Goal: Task Accomplishment & Management: Manage account settings

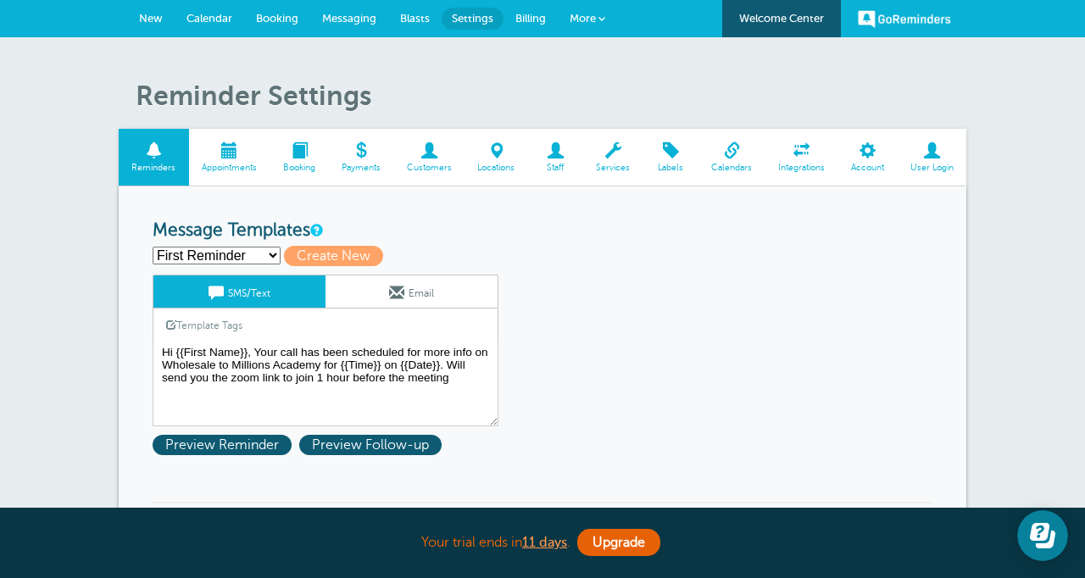
click at [206, 18] on span "Calendar" at bounding box center [210, 18] width 46 height 13
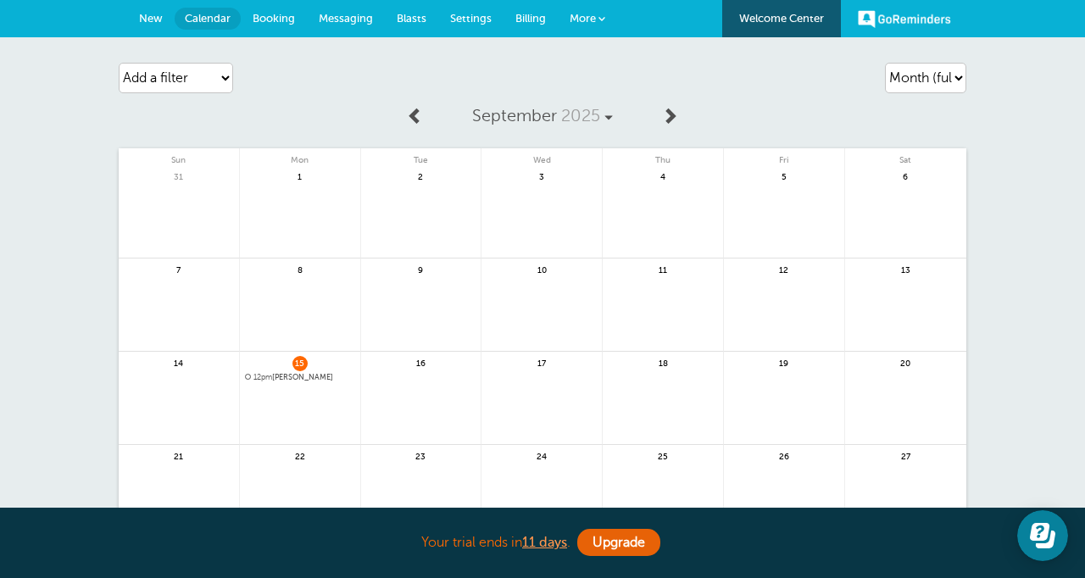
click at [277, 22] on span "Booking" at bounding box center [274, 18] width 42 height 13
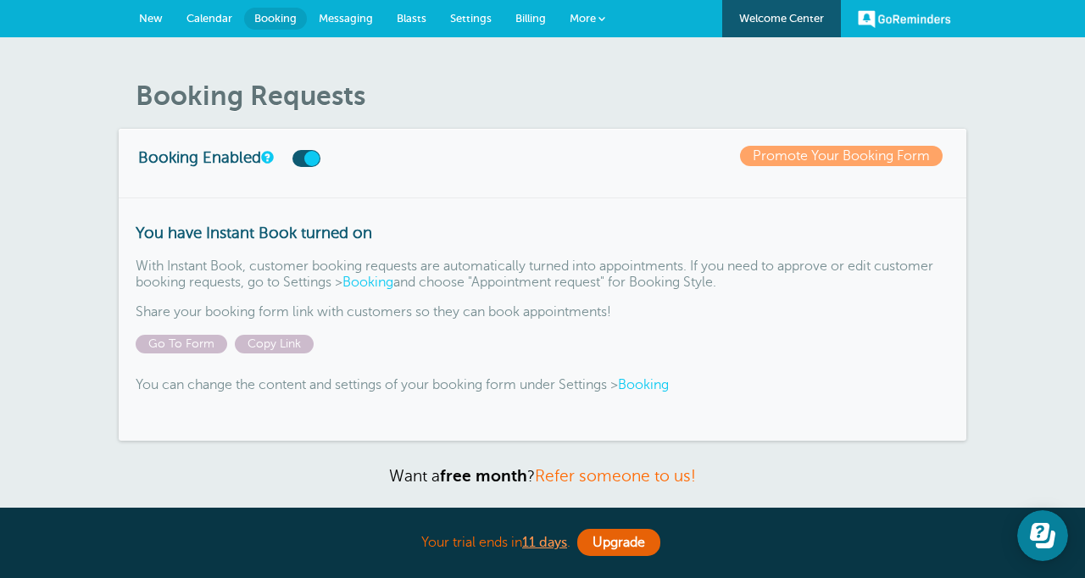
click at [198, 22] on span "Calendar" at bounding box center [210, 18] width 46 height 13
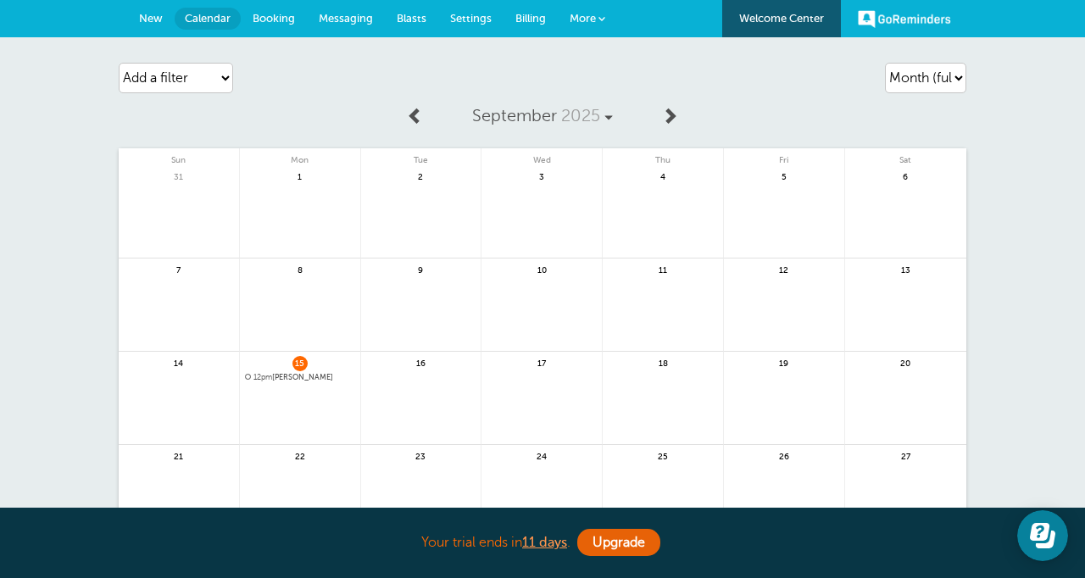
click at [477, 19] on span "Settings" at bounding box center [471, 18] width 42 height 13
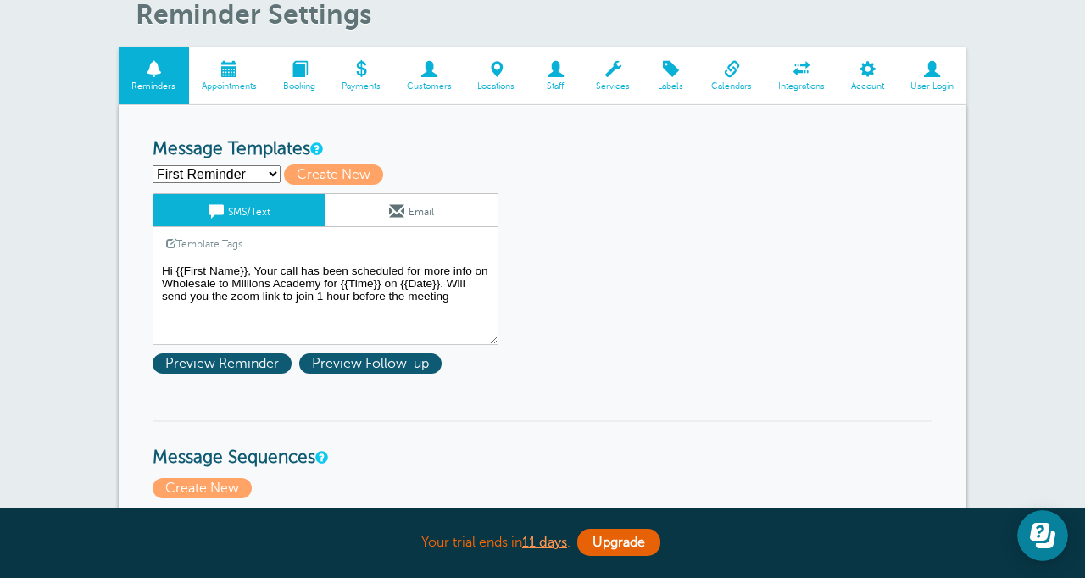
scroll to position [72, 0]
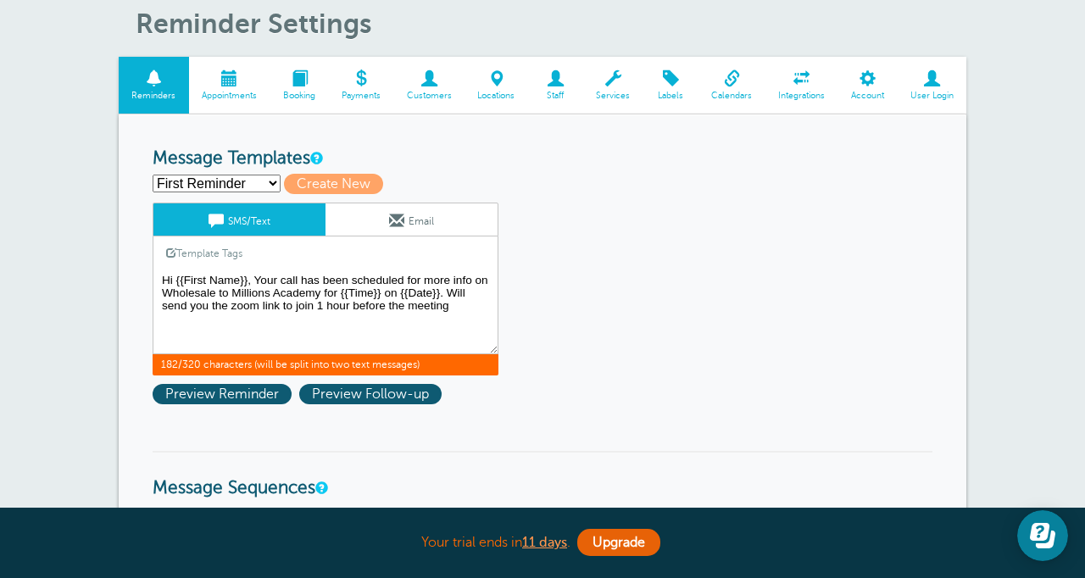
drag, startPoint x: 461, startPoint y: 309, endPoint x: 445, endPoint y: 289, distance: 25.3
click at [445, 289] on textarea "Hi {{First Name}}, Your call has been scheduled for more info on Wholesale to M…" at bounding box center [326, 312] width 346 height 85
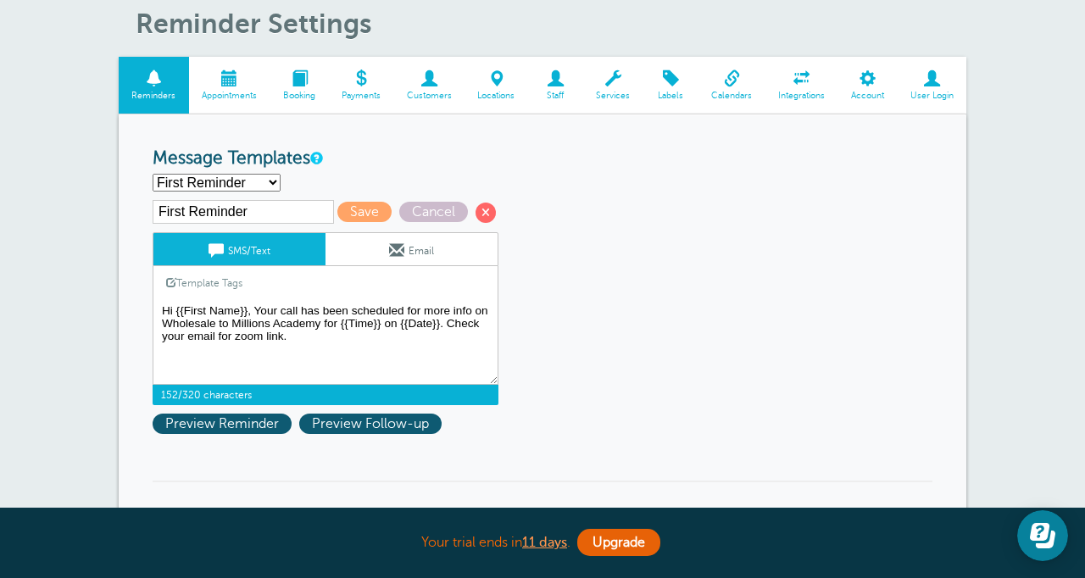
click at [322, 326] on textarea "Hi {{First Name}}, Your call has been scheduled for more info on Wholesale to M…" at bounding box center [326, 342] width 346 height 85
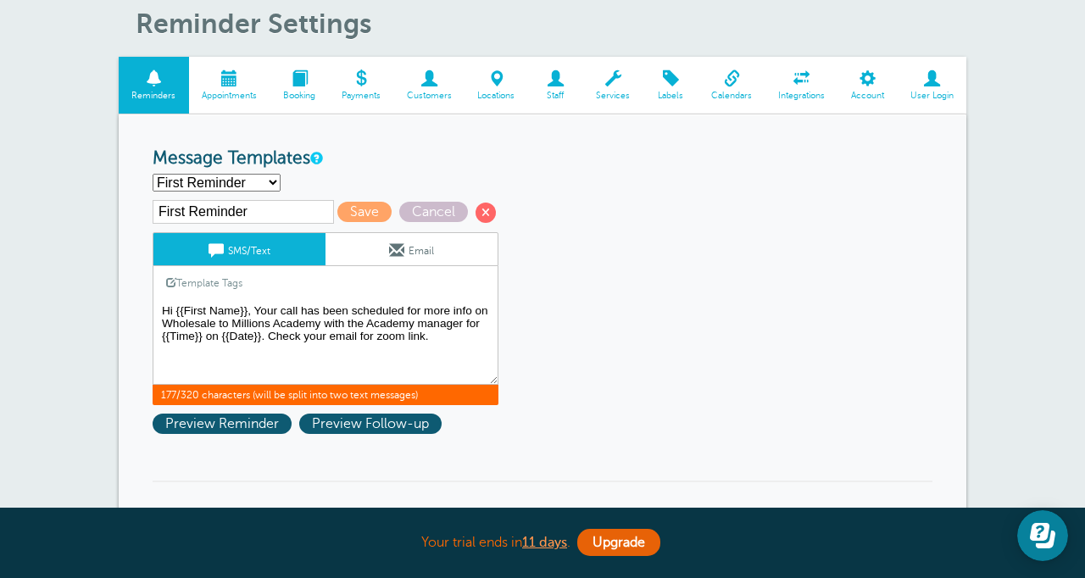
type textarea "Hi {{First Name}}, Your call has been scheduled for more info on Wholesale to M…"
click at [338, 215] on span "Save" at bounding box center [365, 212] width 54 height 20
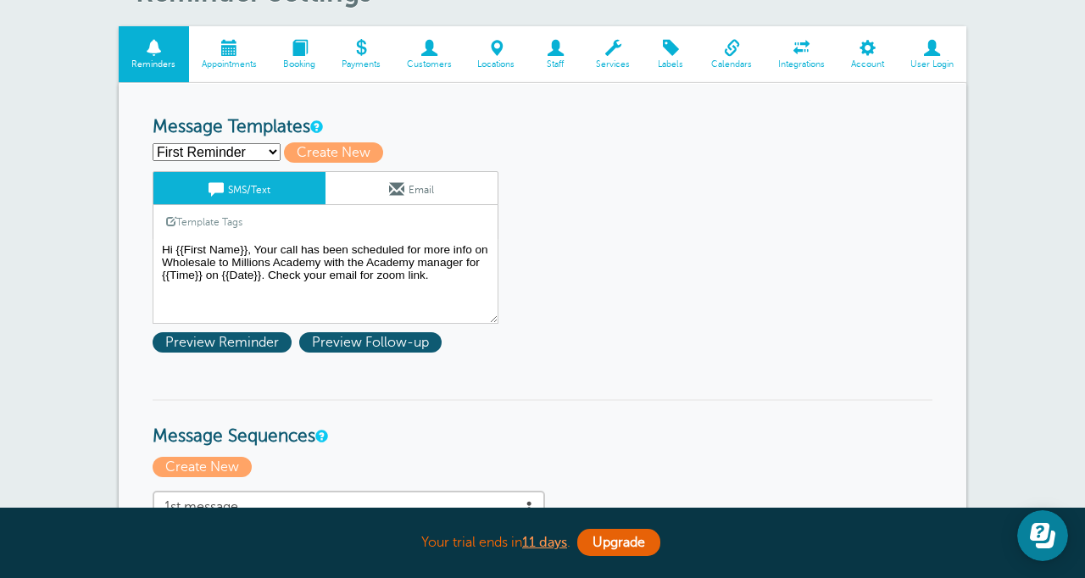
scroll to position [161, 0]
